Goal: Task Accomplishment & Management: Complete application form

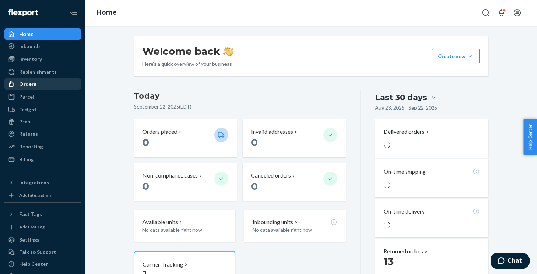
click at [26, 86] on div "Orders" at bounding box center [27, 83] width 17 height 7
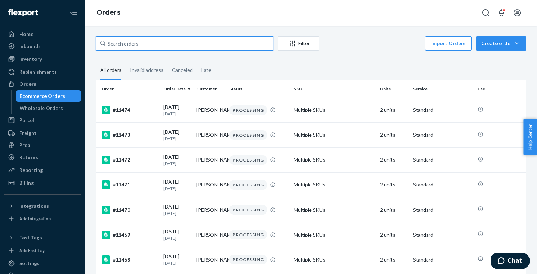
click at [164, 39] on input "text" at bounding box center [185, 43] width 178 height 14
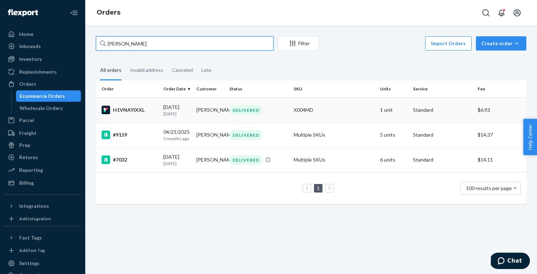
type input "[PERSON_NAME]"
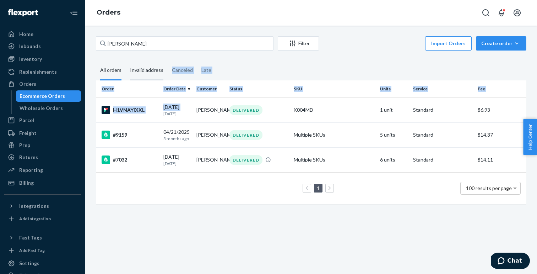
drag, startPoint x: 163, startPoint y: 114, endPoint x: 129, endPoint y: 76, distance: 51.3
click at [129, 76] on div "[PERSON_NAME] Filter Import Orders Create order Ecommerce order Removal order A…" at bounding box center [311, 123] width 441 height 175
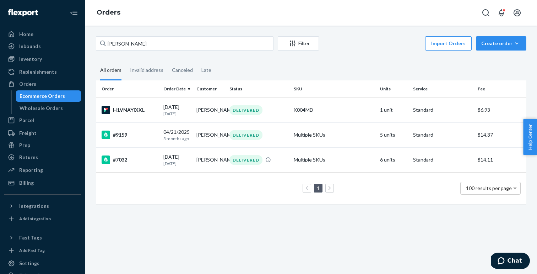
click at [95, 61] on div "[PERSON_NAME] Filter Import Orders Create order Ecommerce order Removal order A…" at bounding box center [311, 123] width 441 height 175
click at [150, 104] on td "H1VNAYIXXL" at bounding box center [128, 109] width 65 height 25
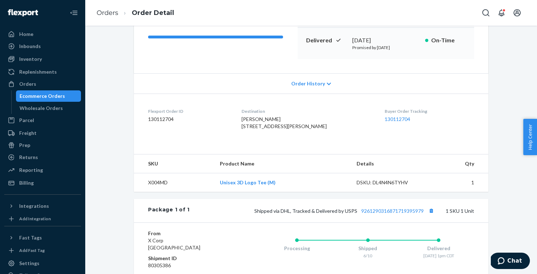
scroll to position [177, 0]
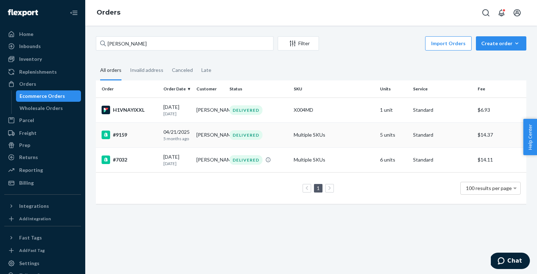
click at [144, 138] on div "#9159" at bounding box center [130, 134] width 56 height 9
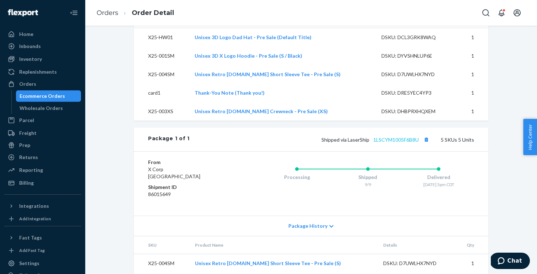
scroll to position [299, 0]
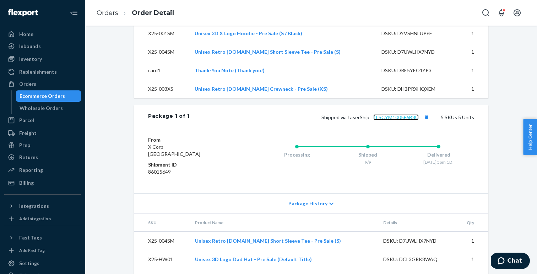
click at [393, 120] on link "1LSCYM1005F6B8U" at bounding box center [396, 117] width 45 height 6
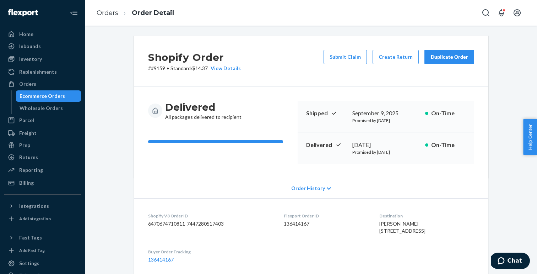
scroll to position [0, 0]
click at [342, 62] on button "Submit Claim" at bounding box center [345, 57] width 43 height 14
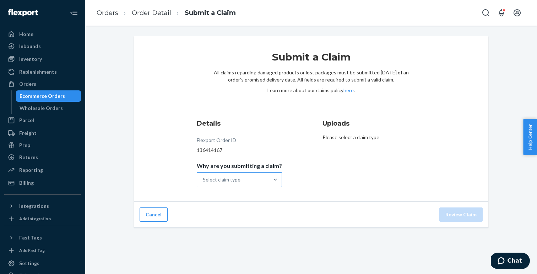
click at [238, 179] on div "Select claim type" at bounding box center [222, 179] width 38 height 7
click at [204, 179] on input "Why are you submitting a claim? Select claim type" at bounding box center [203, 179] width 1 height 7
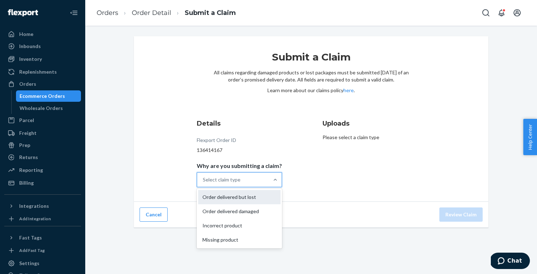
click at [236, 198] on div "Order delivered but lost" at bounding box center [239, 197] width 82 height 14
click at [204, 183] on input "Why are you submitting a claim? option Order delivered but lost focused, 1 of 4…" at bounding box center [203, 179] width 1 height 7
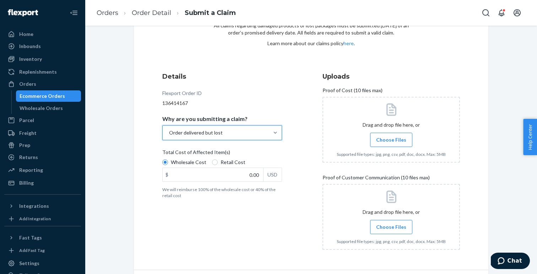
scroll to position [69, 0]
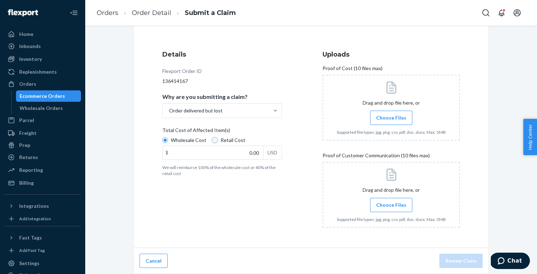
click at [213, 138] on input "Retail Cost" at bounding box center [215, 140] width 6 height 6
radio input "true"
click at [171, 138] on span "Wholesale Cost" at bounding box center [189, 139] width 36 height 7
click at [168, 138] on input "Wholesale Cost" at bounding box center [165, 140] width 6 height 6
radio input "true"
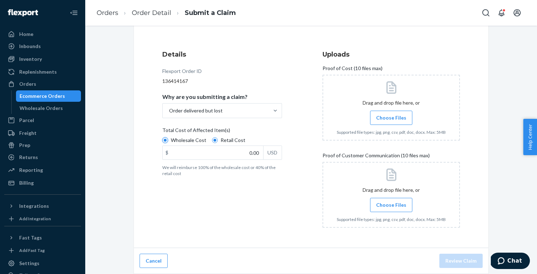
radio input "false"
click at [201, 156] on input "0.00" at bounding box center [213, 153] width 101 height 14
type input "97.70"
click at [236, 230] on div "Details Flexport Order ID 136414167 Why are you submitting a claim? Order deliv…" at bounding box center [231, 141] width 138 height 192
click at [386, 116] on span "Choose Files" at bounding box center [391, 117] width 30 height 7
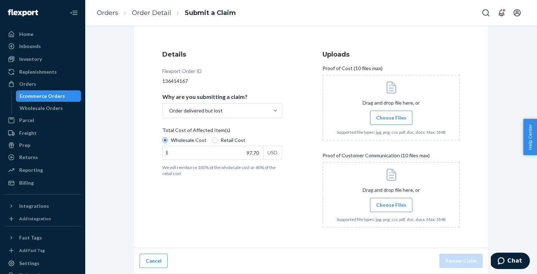
click at [391, 116] on input "Choose Files" at bounding box center [391, 118] width 0 height 8
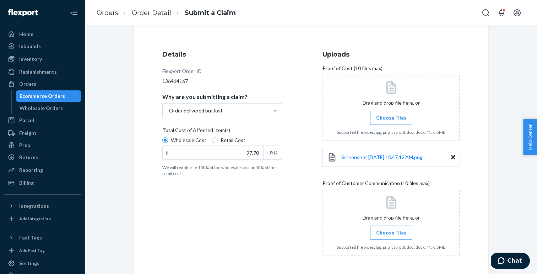
click at [389, 114] on span "Choose Files" at bounding box center [391, 117] width 30 height 7
click at [391, 114] on input "Choose Files" at bounding box center [391, 118] width 0 height 8
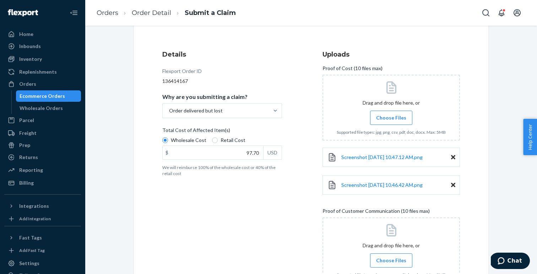
click at [382, 114] on span "Choose Files" at bounding box center [391, 117] width 30 height 7
click at [391, 114] on input "Choose Files" at bounding box center [391, 118] width 0 height 8
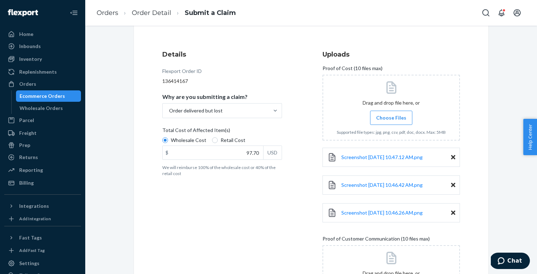
click at [390, 123] on label "Choose Files" at bounding box center [391, 118] width 42 height 14
click at [391, 122] on input "Choose Files" at bounding box center [391, 118] width 0 height 8
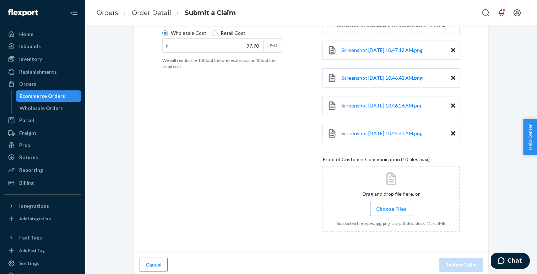
scroll to position [177, 0]
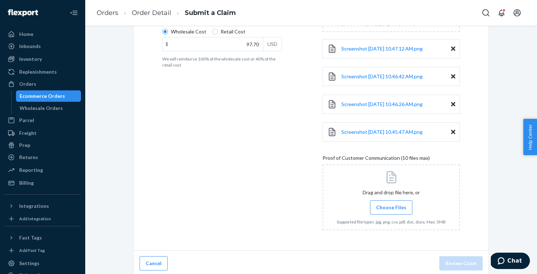
click at [403, 206] on span "Choose Files" at bounding box center [391, 207] width 30 height 7
click at [392, 206] on input "Choose Files" at bounding box center [391, 207] width 0 height 8
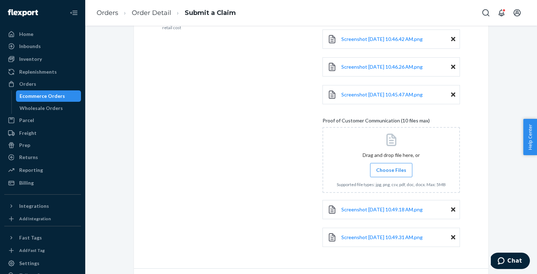
scroll to position [235, 0]
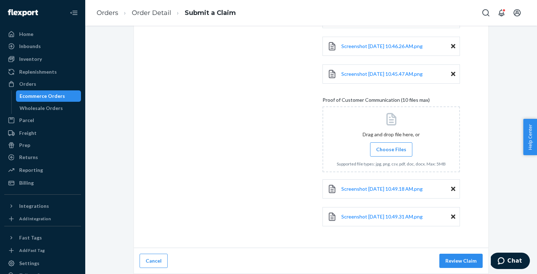
click at [454, 190] on icon at bounding box center [453, 189] width 4 height 6
click at [443, 256] on button "Review Claim" at bounding box center [461, 260] width 43 height 14
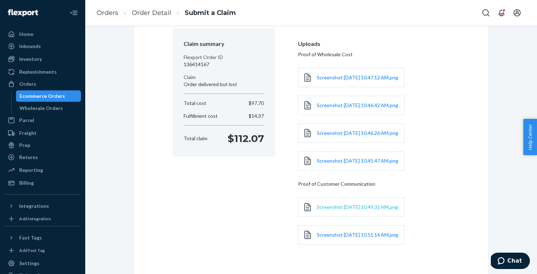
scroll to position [130, 0]
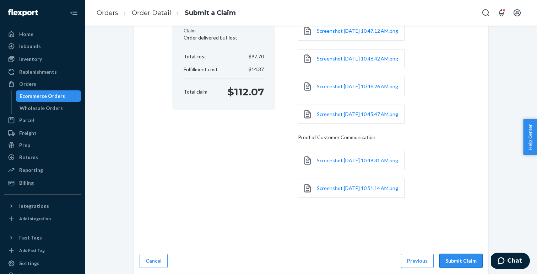
click at [451, 254] on button "Submit Claim" at bounding box center [461, 260] width 43 height 14
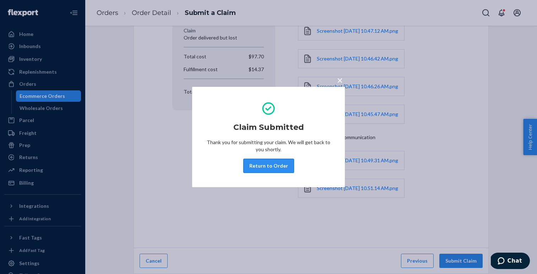
click at [267, 167] on button "Return to Order" at bounding box center [268, 166] width 51 height 14
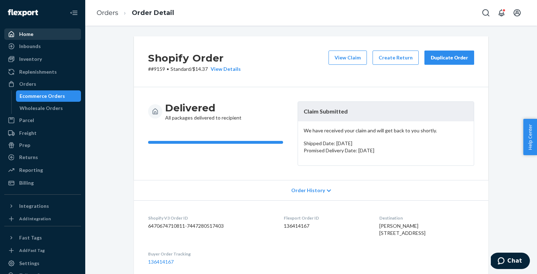
click at [29, 31] on div "Home" at bounding box center [26, 34] width 14 height 7
